Goal: Find specific page/section: Find specific page/section

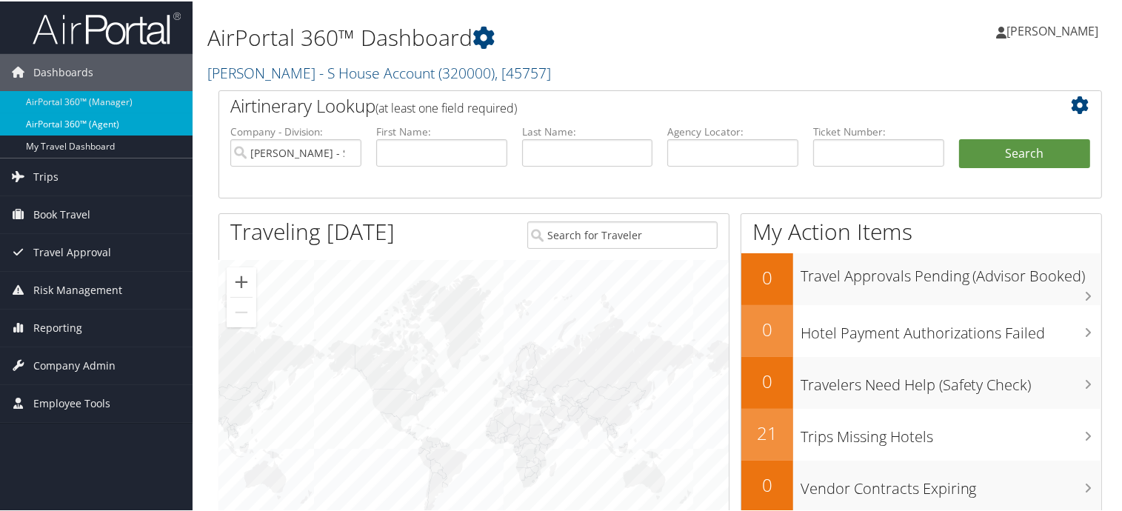
click at [35, 118] on link "AirPortal 360™ (Agent)" at bounding box center [96, 123] width 193 height 22
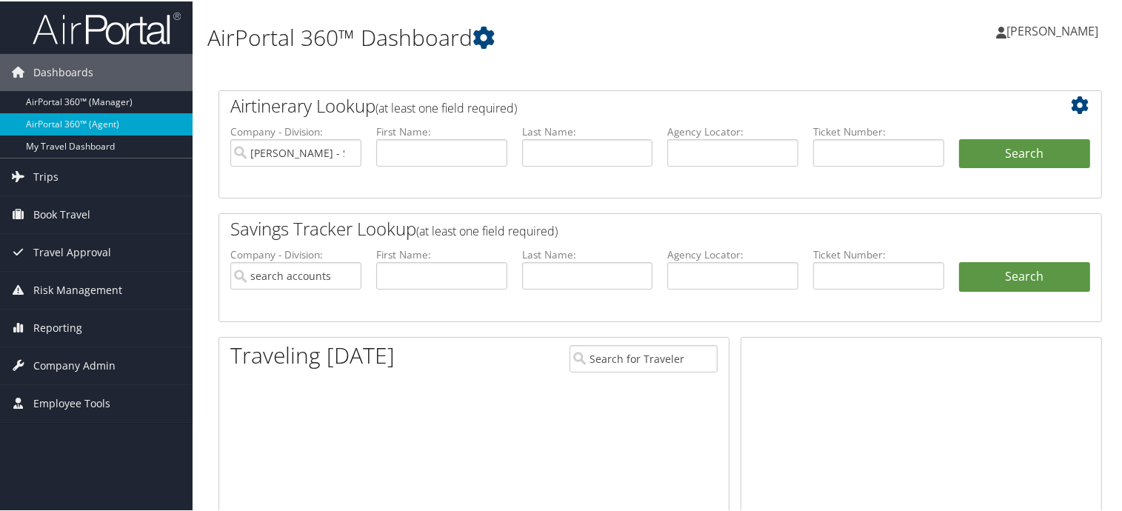
type input "[PERSON_NAME] - S House Account"
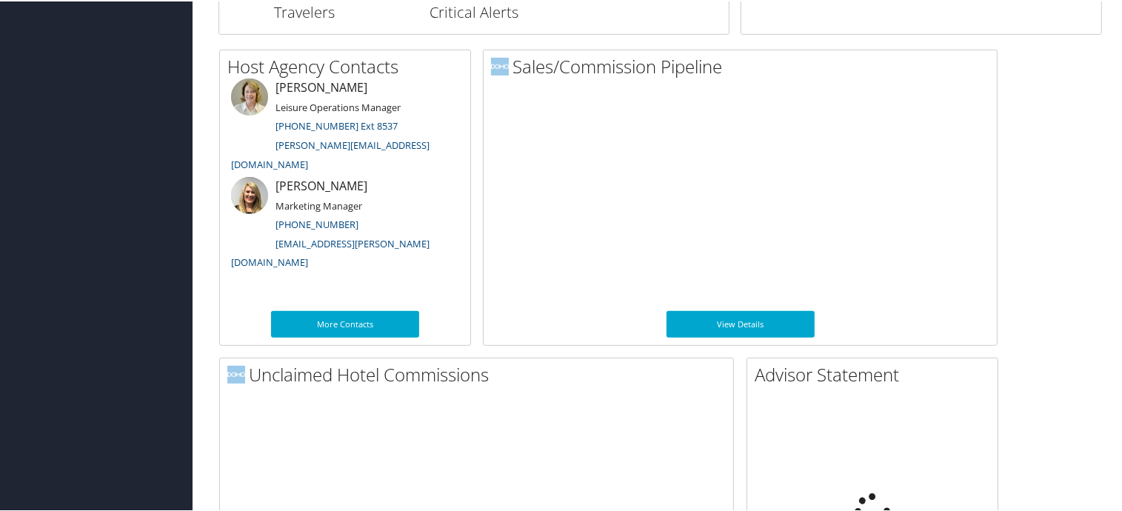
scroll to position [741, 0]
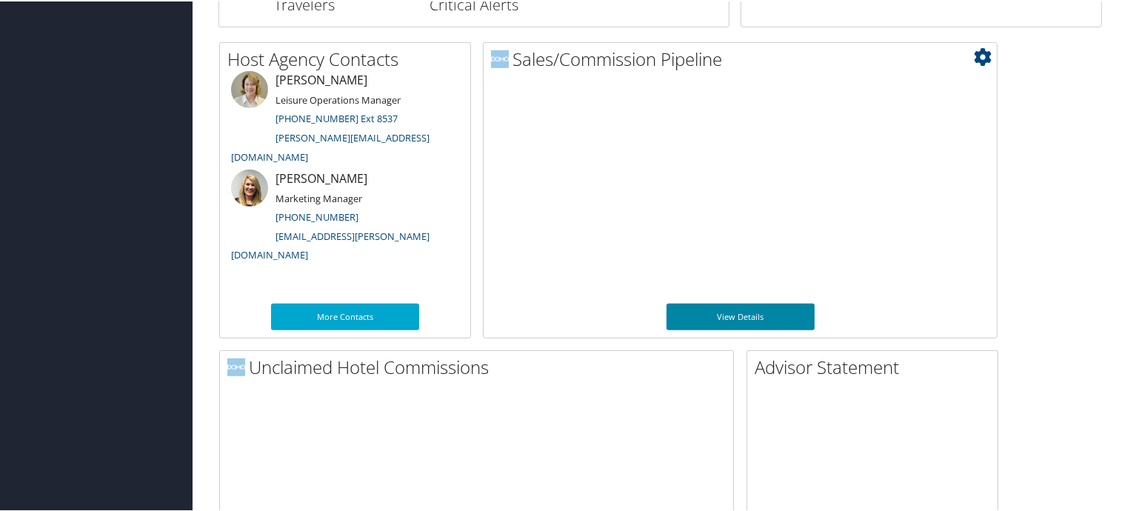
click at [718, 310] on link "View Details" at bounding box center [741, 315] width 148 height 27
